Goal: Find specific page/section: Find specific page/section

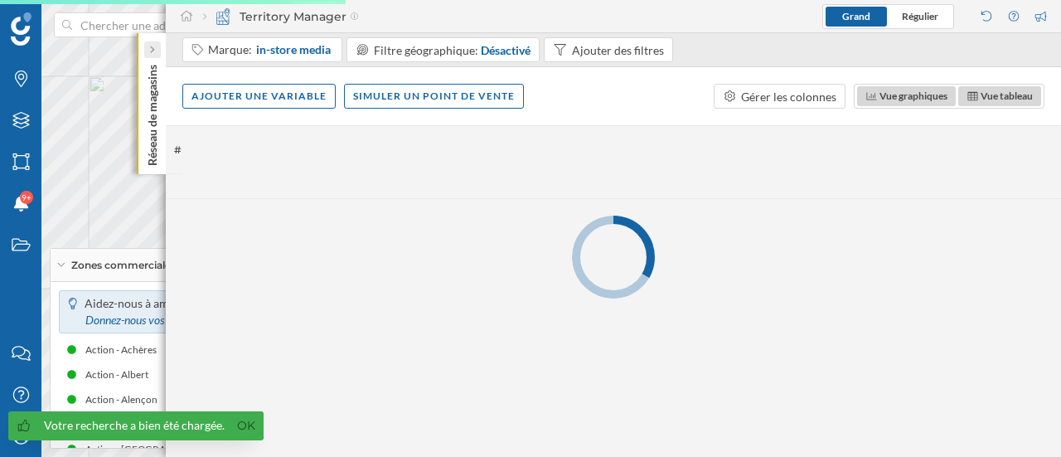
click at [156, 51] on div at bounding box center [152, 49] width 17 height 17
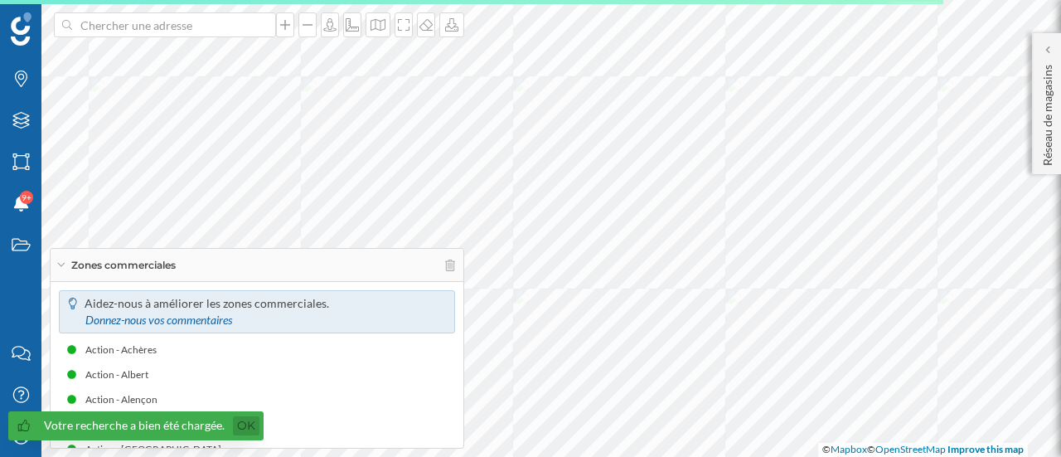
click at [244, 430] on link "Ok" at bounding box center [246, 425] width 27 height 19
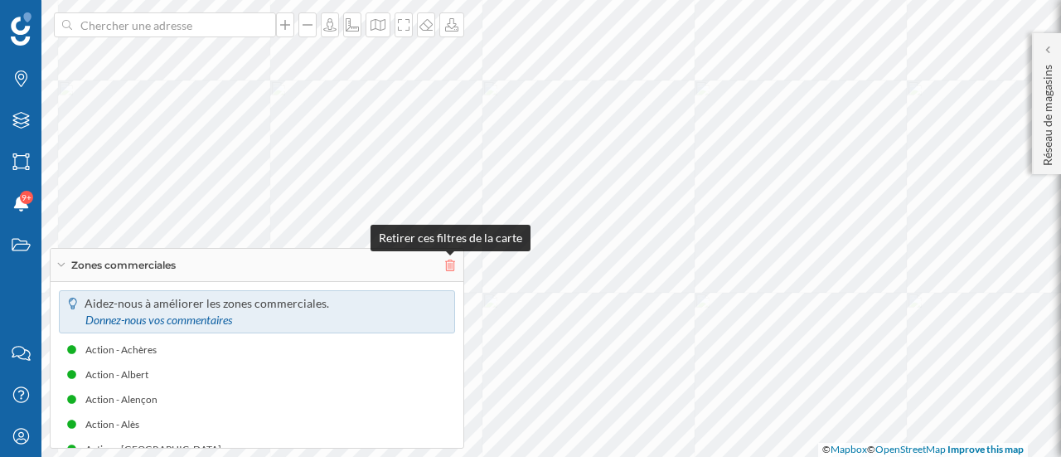
click at [448, 265] on icon at bounding box center [450, 265] width 10 height 12
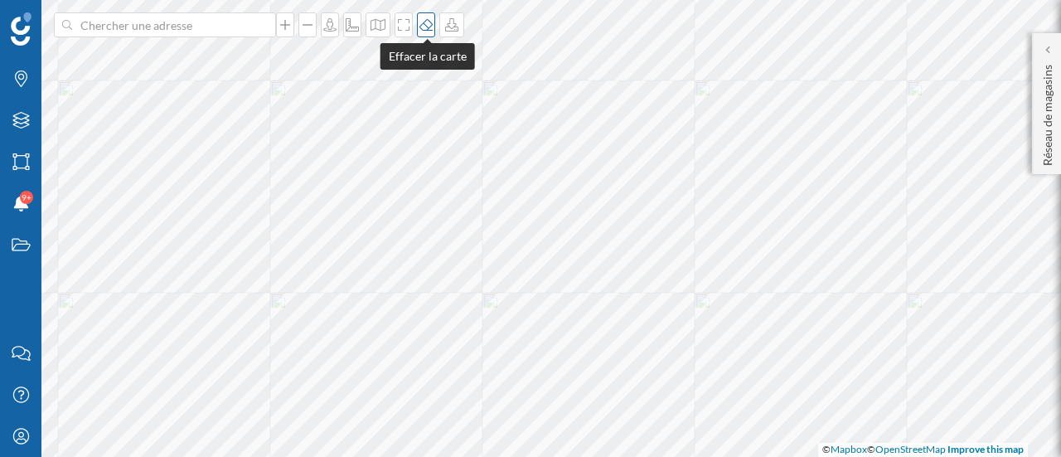
click at [429, 27] on icon at bounding box center [425, 25] width 13 height 12
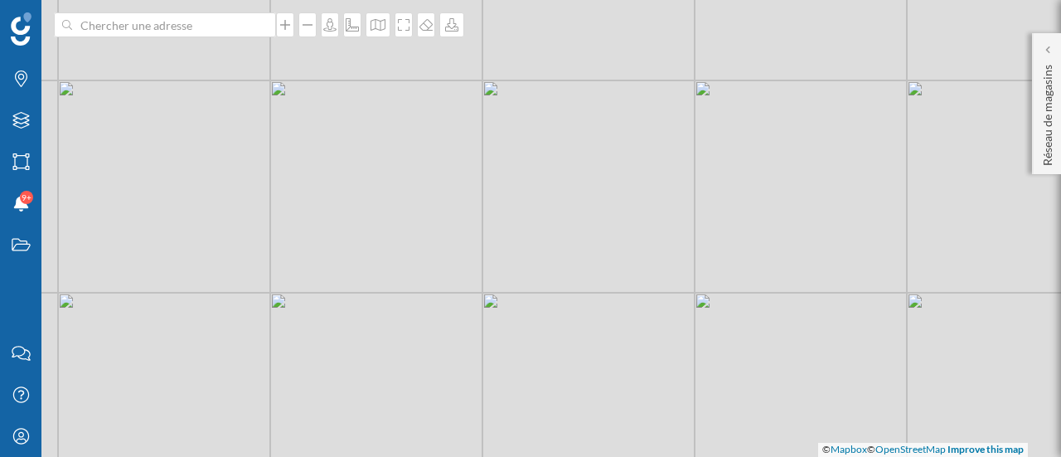
click at [43, 87] on div "© Mapbox © OpenStreetMap Improve this map" at bounding box center [530, 228] width 1061 height 457
click at [27, 75] on icon at bounding box center [21, 78] width 12 height 17
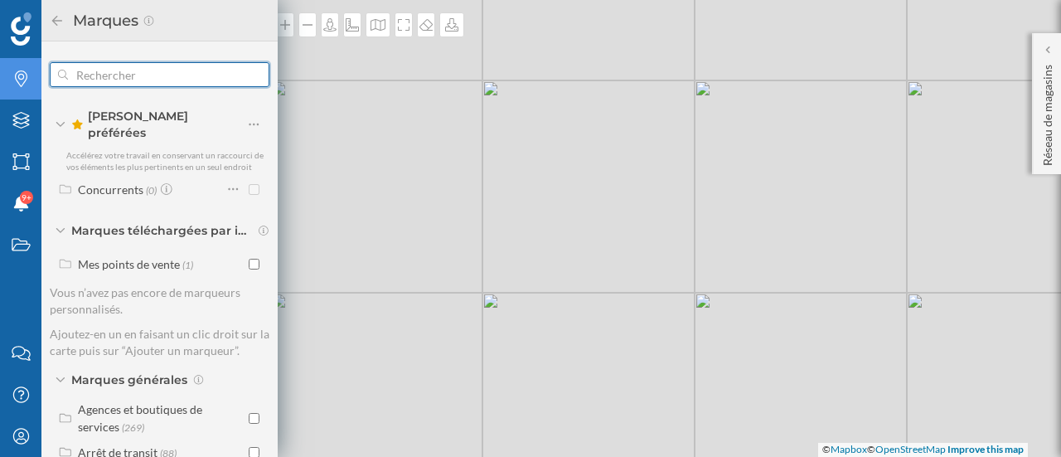
click at [131, 75] on input "text" at bounding box center [159, 74] width 183 height 33
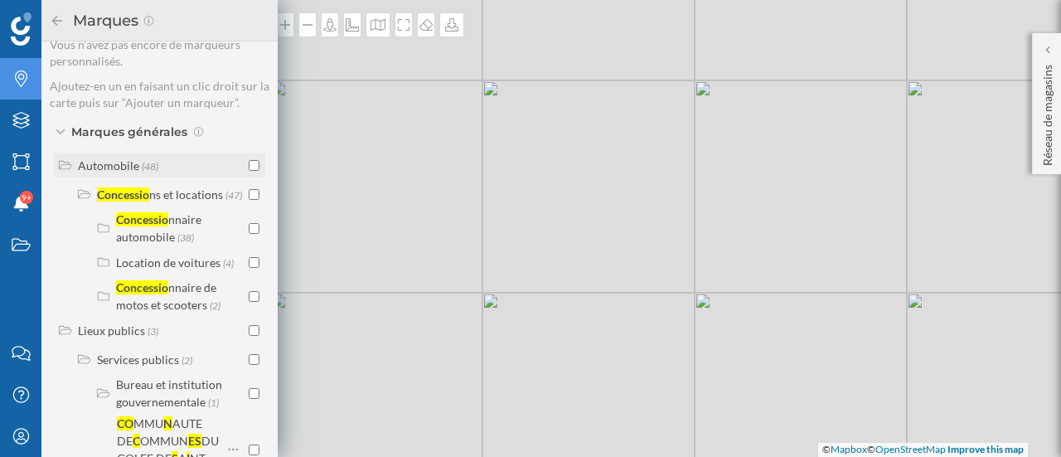
scroll to position [230, 0]
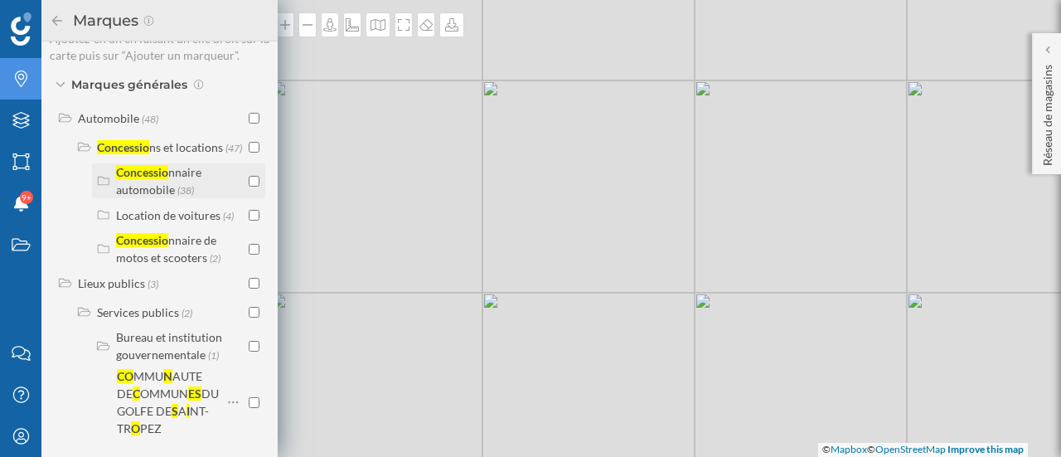
click at [118, 182] on div "nnaire automobile" at bounding box center [158, 180] width 85 height 31
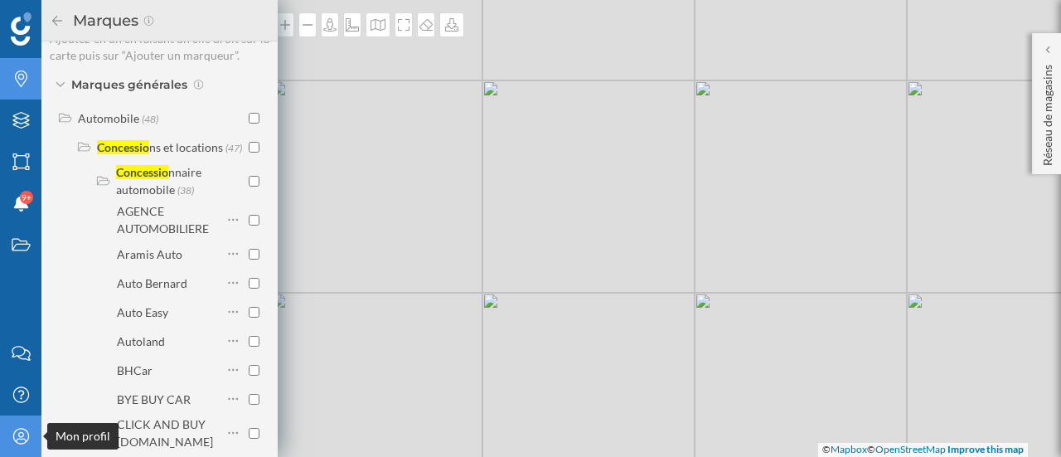
click at [22, 433] on icon "Mon profil" at bounding box center [21, 436] width 21 height 17
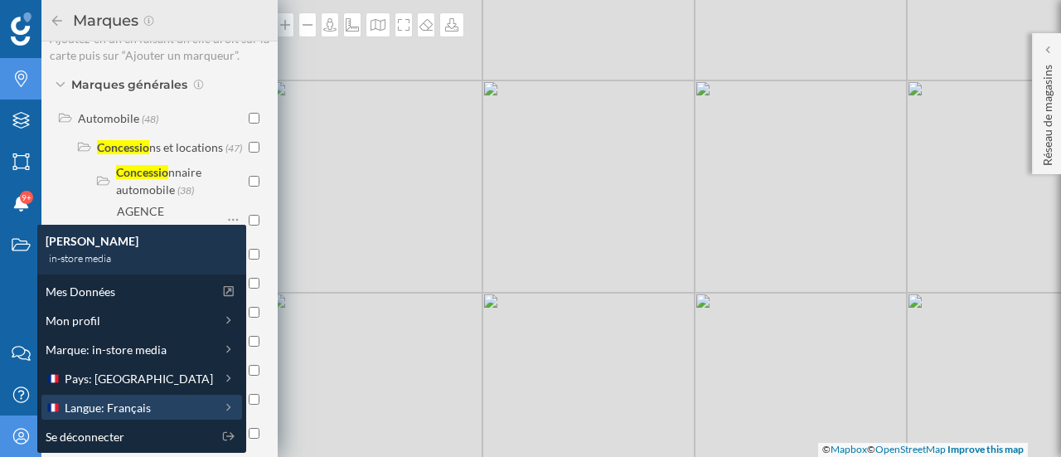
click at [159, 406] on div "Langue: Français" at bounding box center [129, 407] width 167 height 17
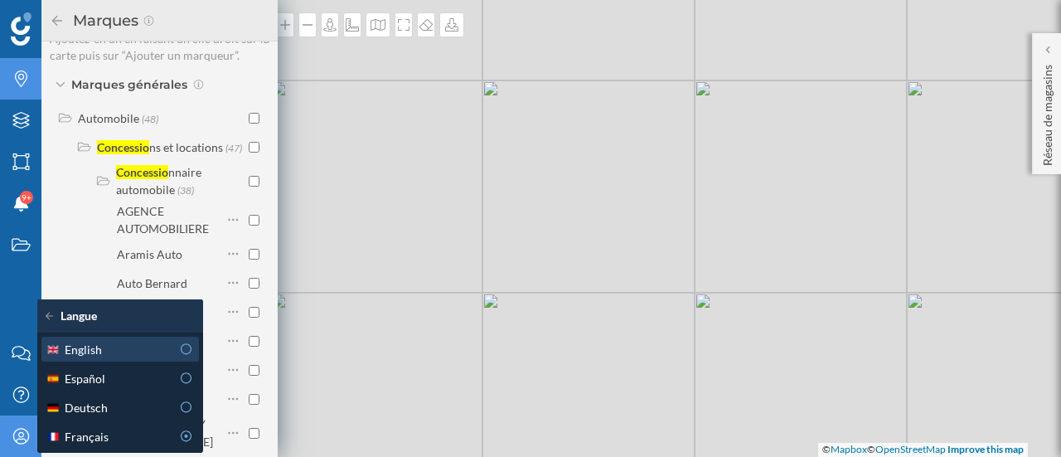
click at [98, 346] on span "English" at bounding box center [83, 349] width 37 height 17
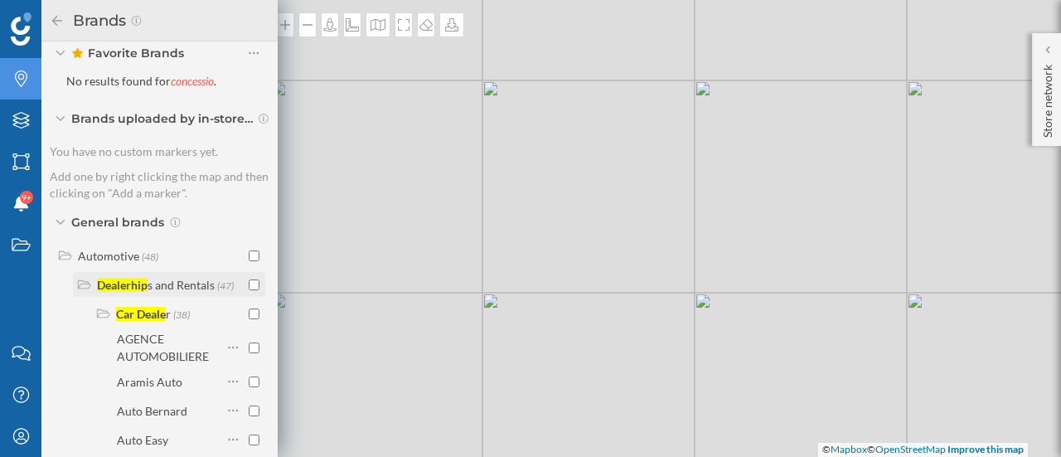
scroll to position [0, 0]
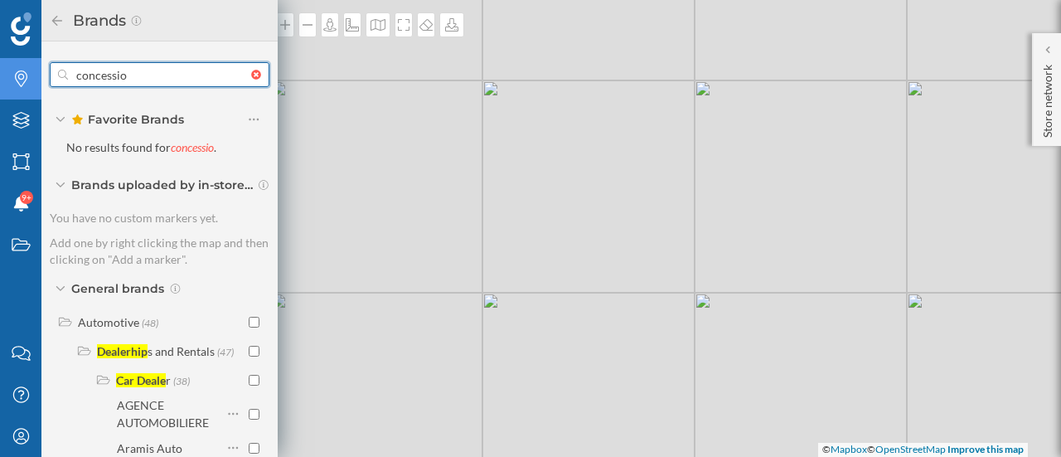
click at [151, 80] on input "concessio" at bounding box center [159, 74] width 183 height 33
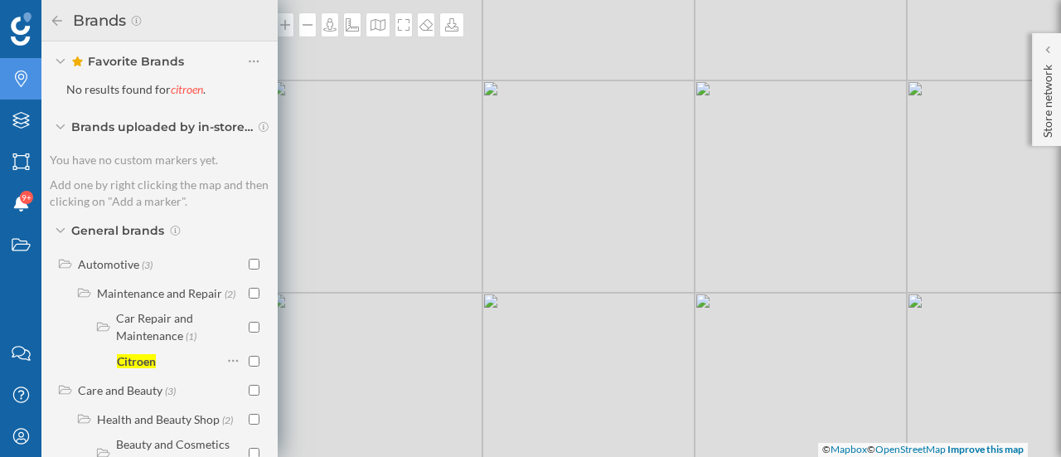
scroll to position [83, 0]
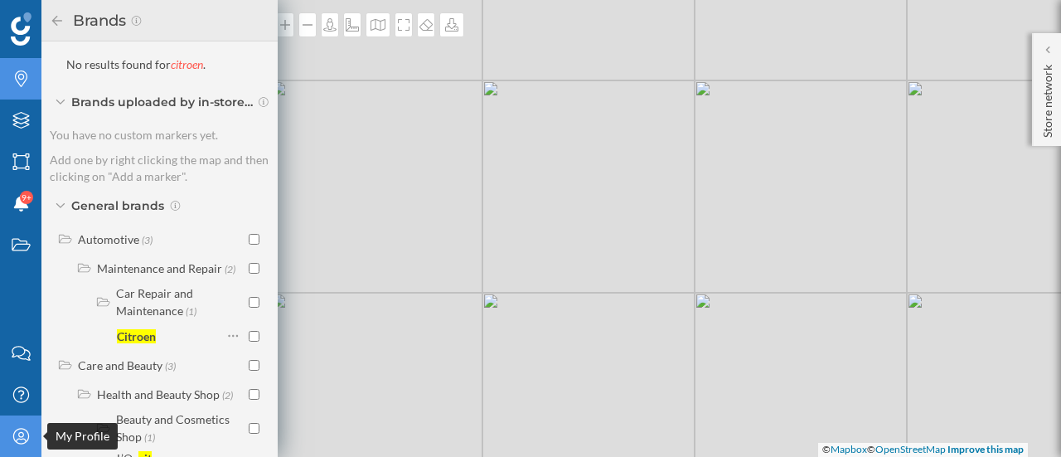
click at [12, 432] on icon "My Profile" at bounding box center [21, 436] width 21 height 17
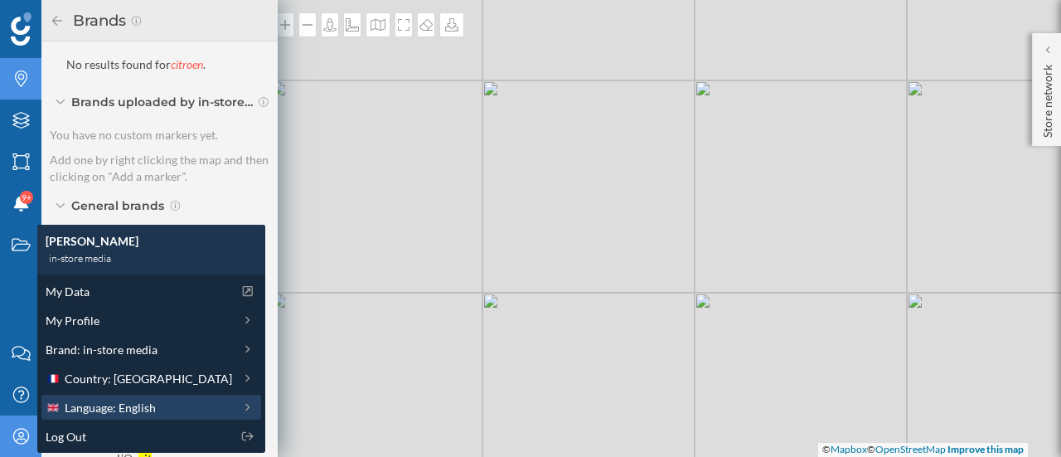
click at [120, 409] on span "Language: English" at bounding box center [110, 407] width 91 height 17
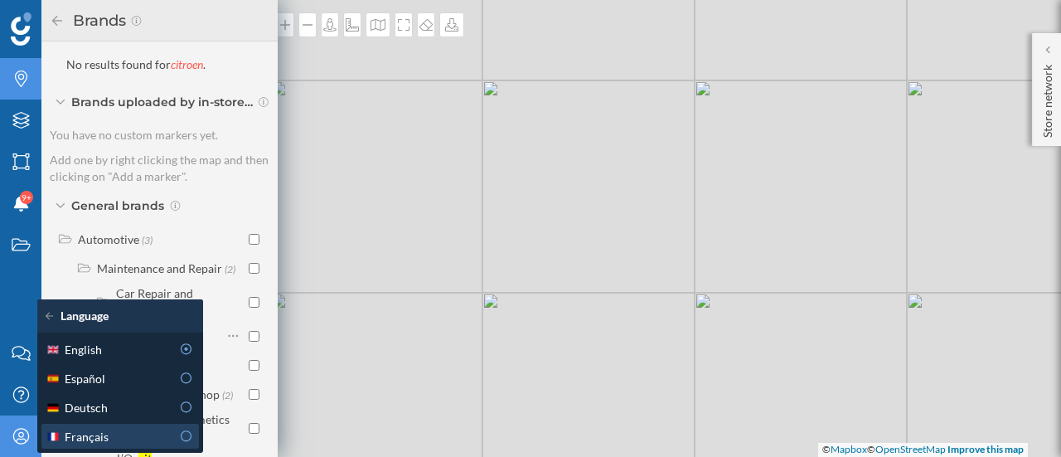
click at [123, 435] on div "Français" at bounding box center [108, 436] width 125 height 17
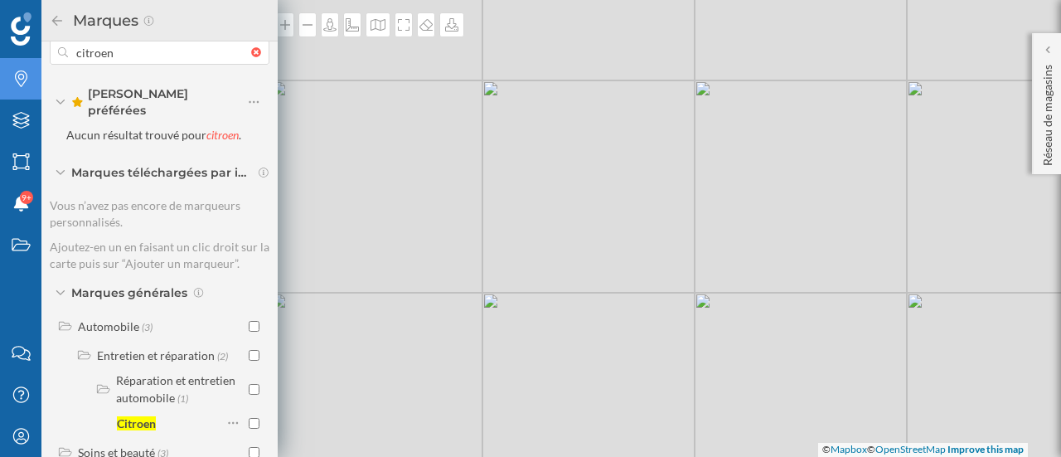
scroll to position [0, 0]
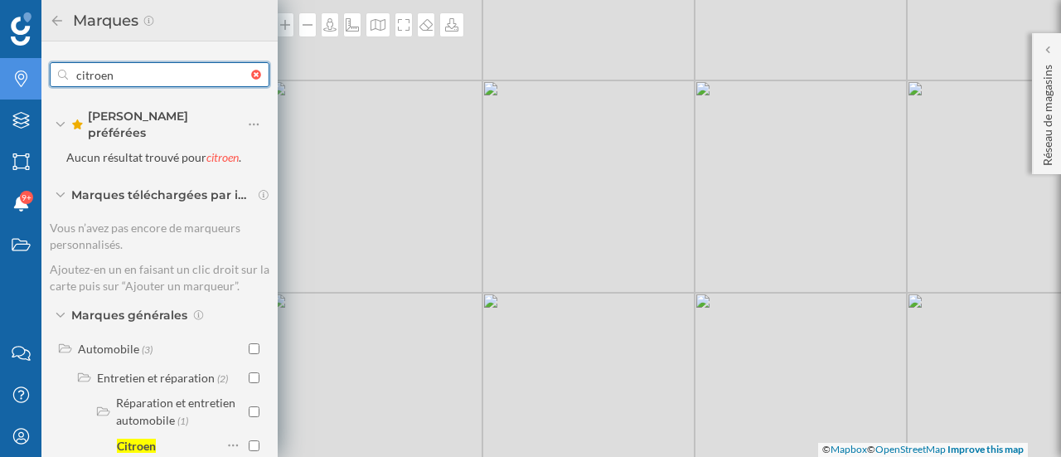
click at [145, 72] on input "citroen" at bounding box center [159, 74] width 183 height 33
type input "renault"
